Goal: Find specific page/section: Find specific page/section

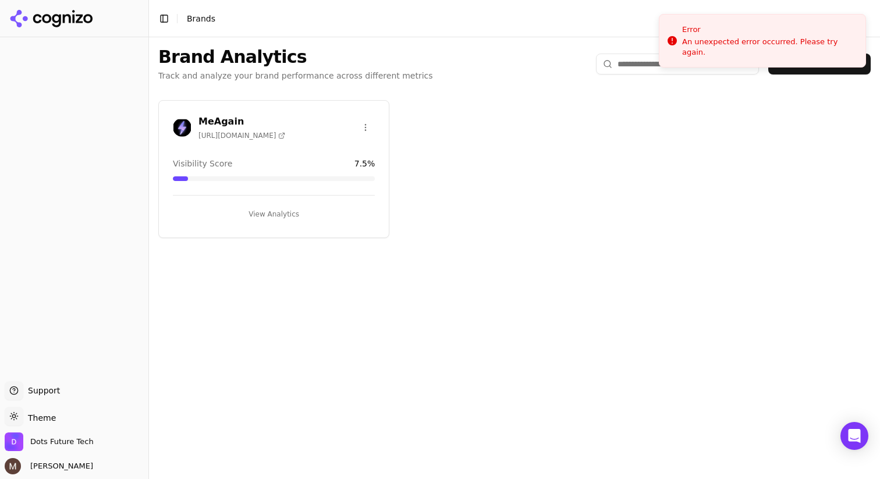
click at [301, 133] on div "MeAgain [URL][DOMAIN_NAME]" at bounding box center [274, 128] width 202 height 26
click at [216, 111] on div "MeAgain [URL][DOMAIN_NAME] Visibility Score 7.5 % View Analytics" at bounding box center [273, 169] width 231 height 138
click at [216, 116] on h3 "MeAgain" at bounding box center [241, 122] width 87 height 14
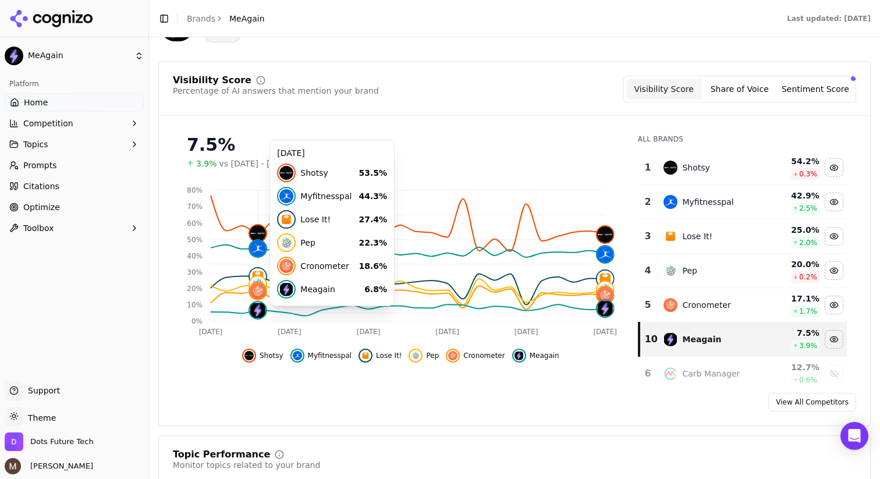
scroll to position [129, 0]
